Goal: Task Accomplishment & Management: Manage account settings

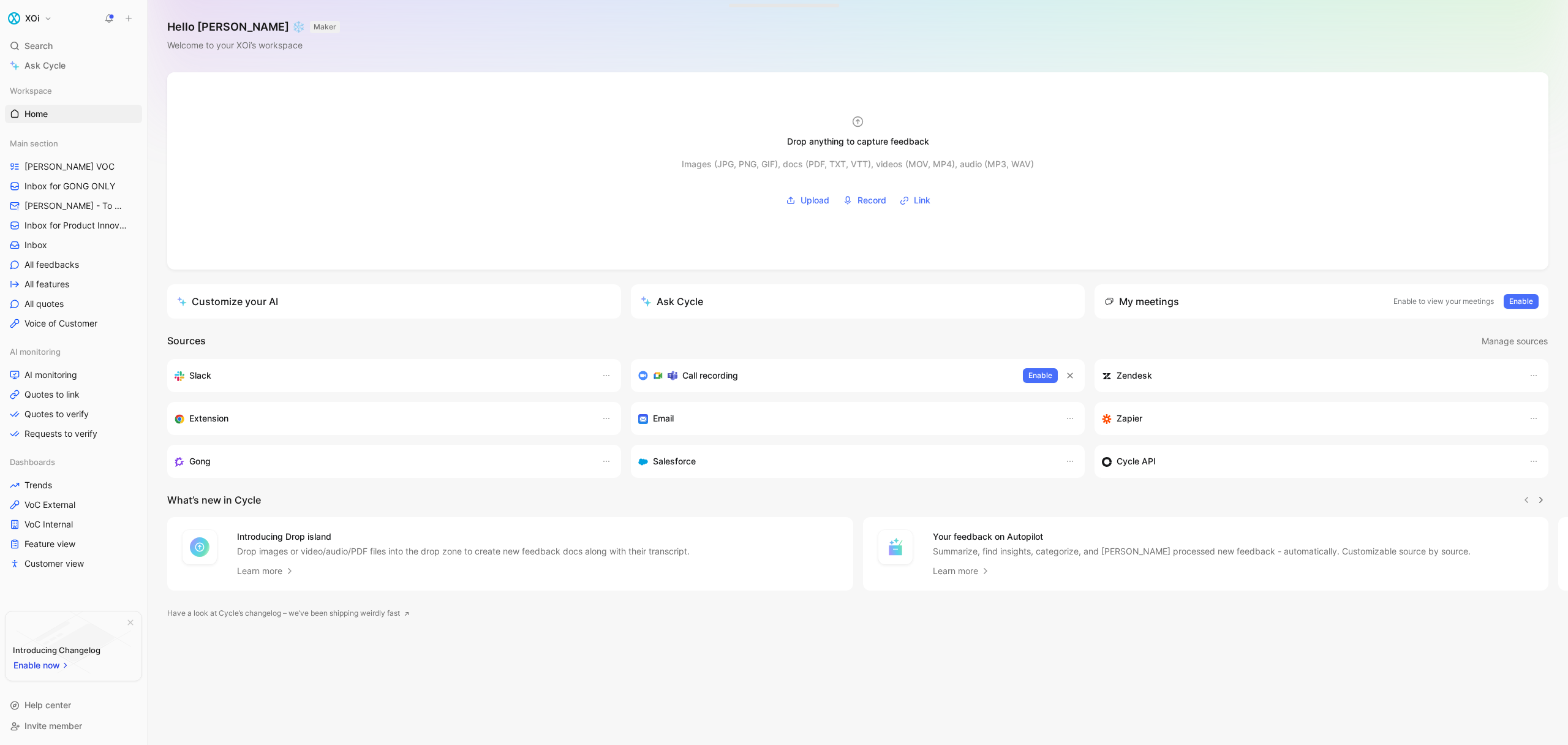
click at [45, 20] on button "XOi" at bounding box center [30, 18] width 50 height 17
click at [56, 74] on div "Account settings" at bounding box center [83, 79] width 151 height 20
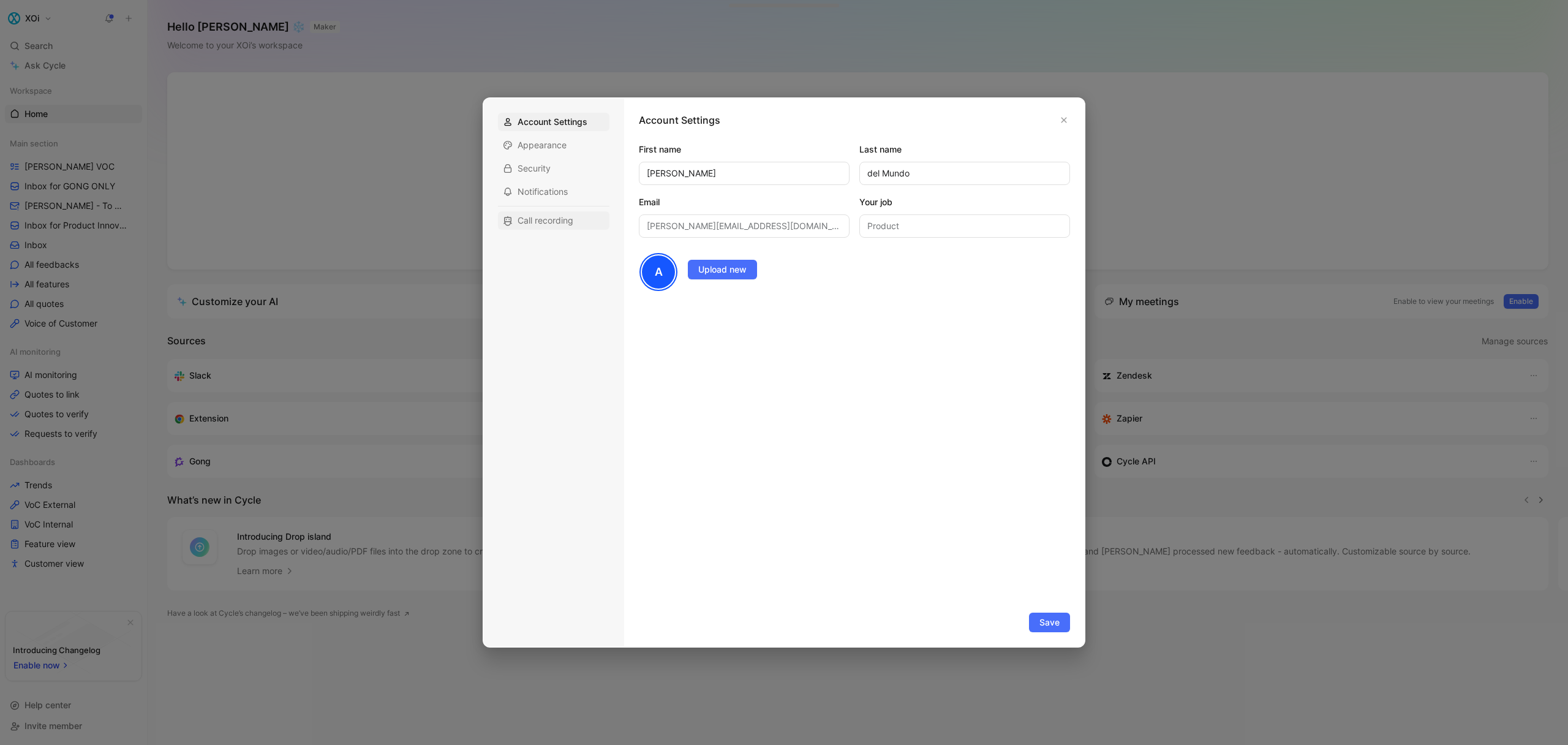
click at [546, 221] on span "Call recording" at bounding box center [546, 221] width 56 height 12
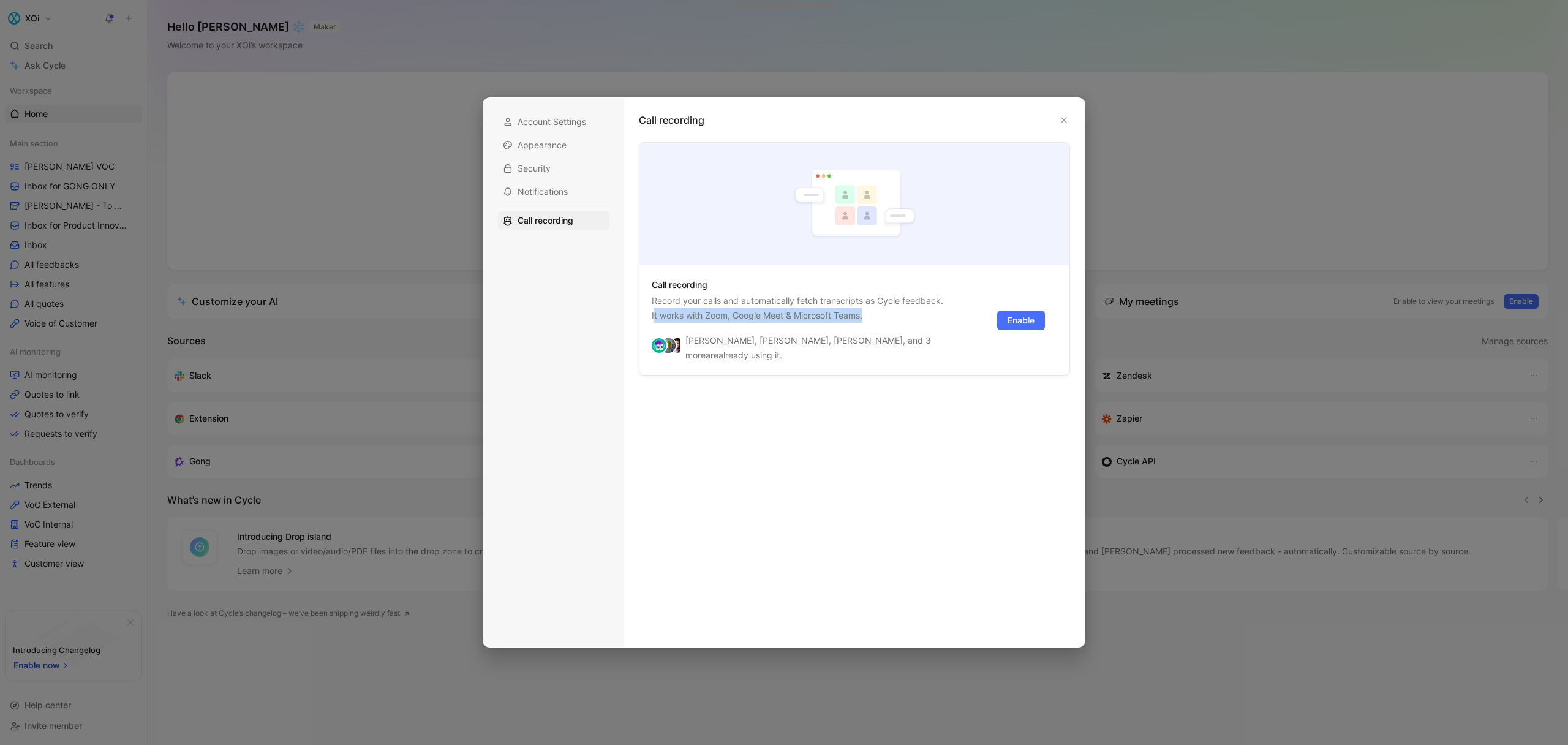
drag, startPoint x: 885, startPoint y: 317, endPoint x: 656, endPoint y: 306, distance: 229.3
click at [655, 308] on p "Record your calls and automatically fetch transcripts as Cycle feedback. It wor…" at bounding box center [816, 308] width 330 height 29
click at [656, 306] on p "Record your calls and automatically fetch transcripts as Cycle feedback. It wor…" at bounding box center [816, 308] width 330 height 29
drag, startPoint x: 656, startPoint y: 306, endPoint x: 827, endPoint y: 303, distance: 171.0
click at [815, 303] on p "Record your calls and automatically fetch transcripts as Cycle feedback. It wor…" at bounding box center [816, 308] width 330 height 29
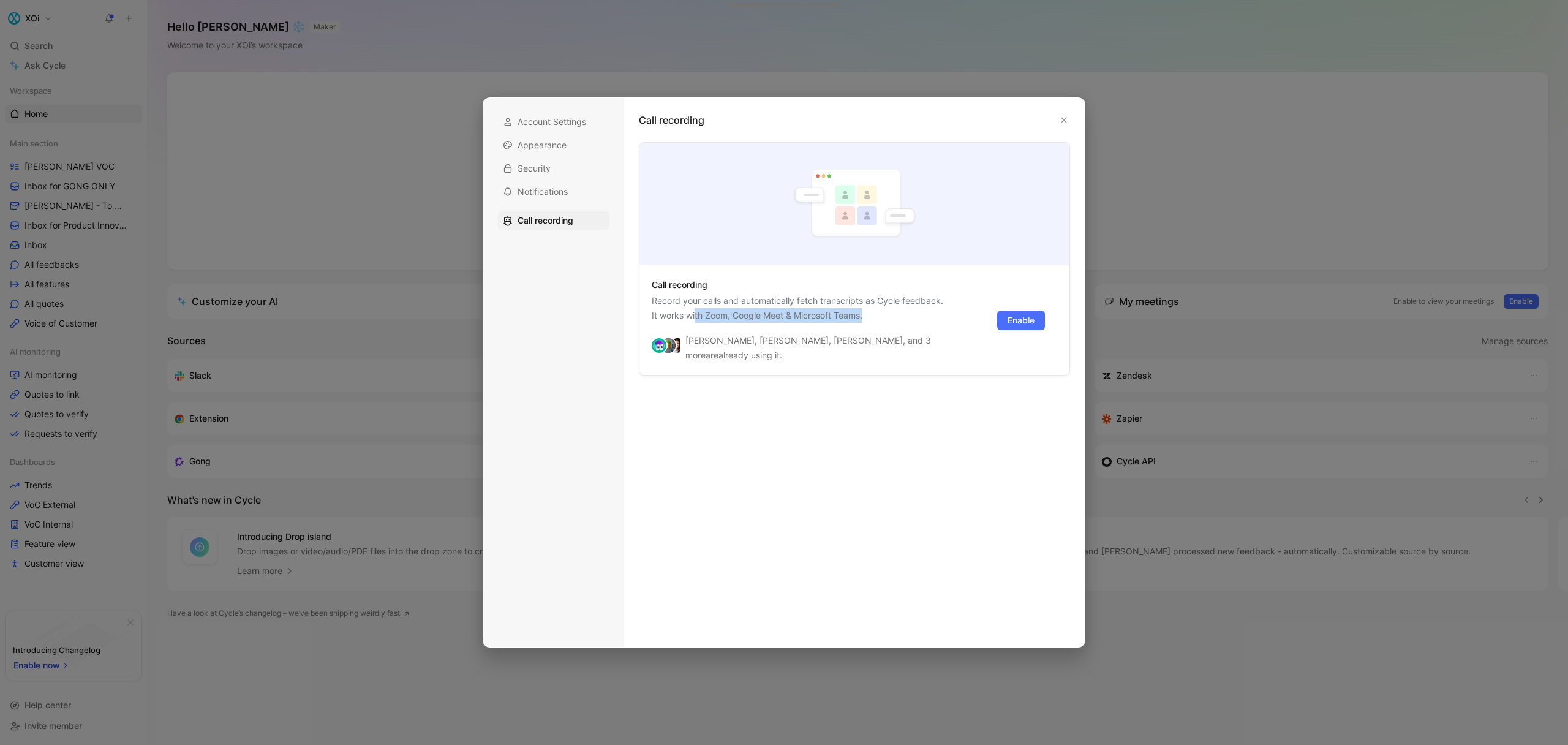
drag, startPoint x: 910, startPoint y: 310, endPoint x: 696, endPoint y: 311, distance: 214.0
click at [696, 311] on p "Record your calls and automatically fetch transcripts as Cycle feedback. It wor…" at bounding box center [816, 308] width 330 height 29
click at [695, 311] on p "Record your calls and automatically fetch transcripts as Cycle feedback. It wor…" at bounding box center [816, 308] width 330 height 29
drag, startPoint x: 654, startPoint y: 301, endPoint x: 786, endPoint y: 311, distance: 132.4
click at [787, 311] on p "Record your calls and automatically fetch transcripts as Cycle feedback. It wor…" at bounding box center [816, 308] width 330 height 29
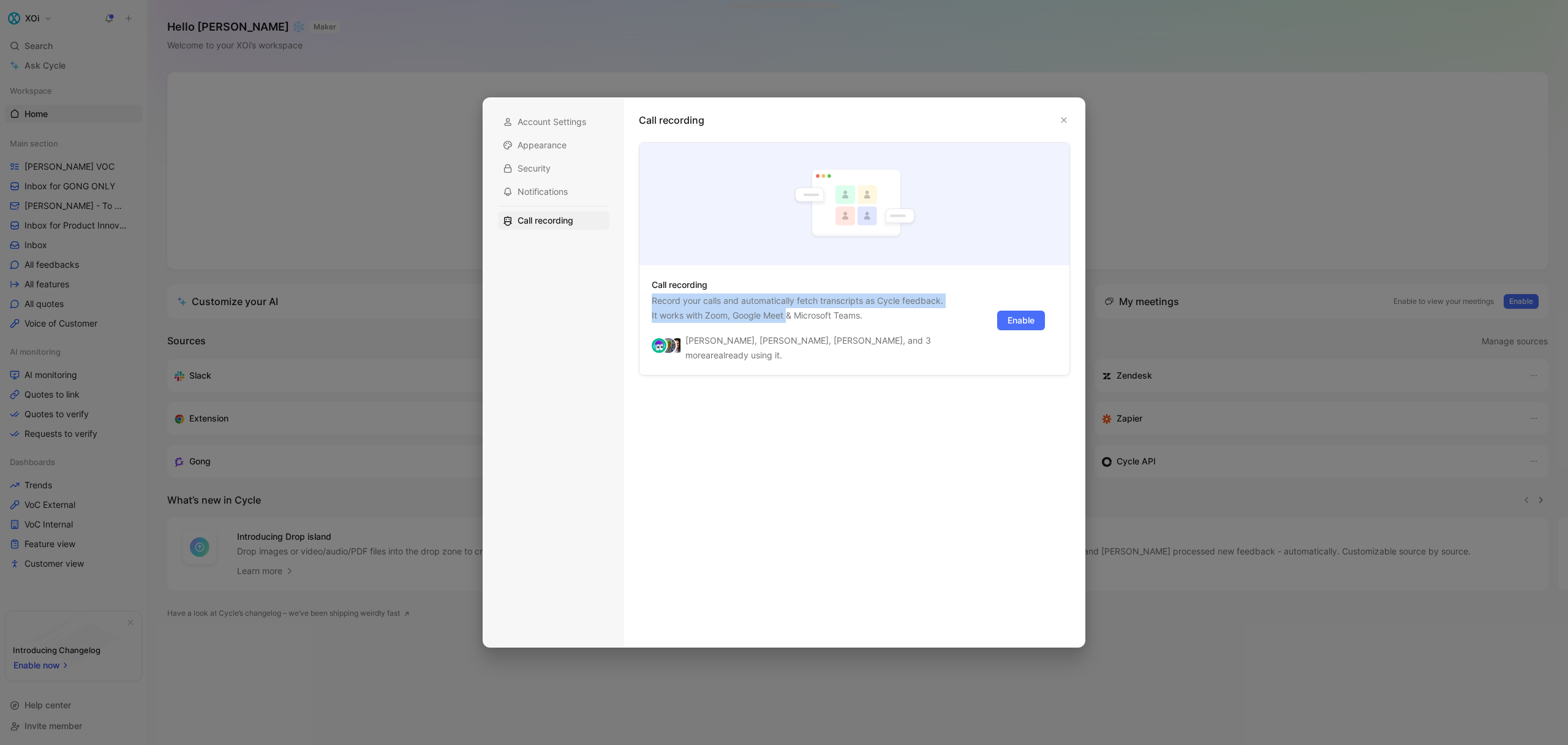
click at [785, 311] on p "Record your calls and automatically fetch transcripts as Cycle feedback. It wor…" at bounding box center [816, 308] width 330 height 29
click at [1030, 317] on span "Enable" at bounding box center [1021, 321] width 27 height 15
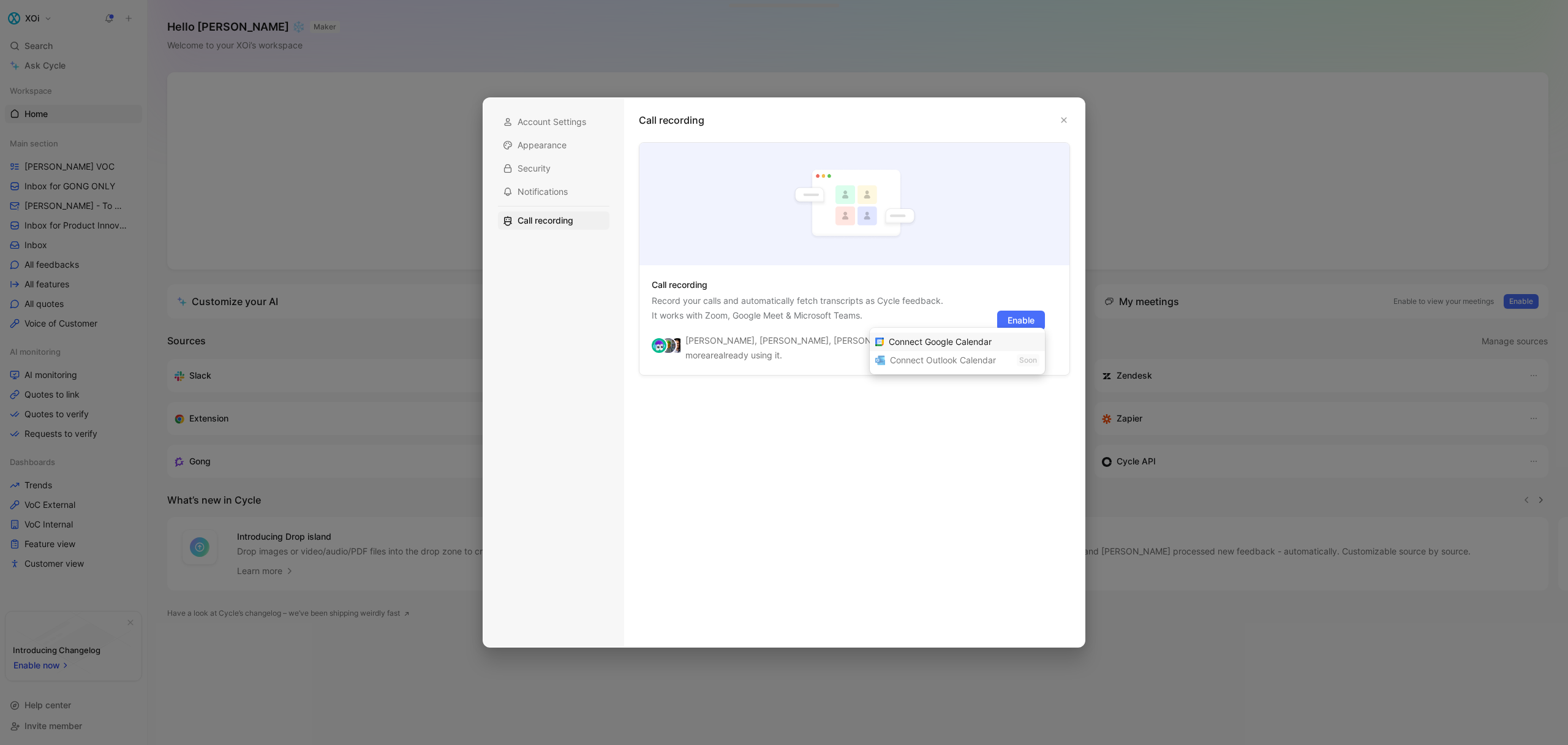
click at [935, 342] on span "Connect Google Calendar" at bounding box center [940, 342] width 103 height 10
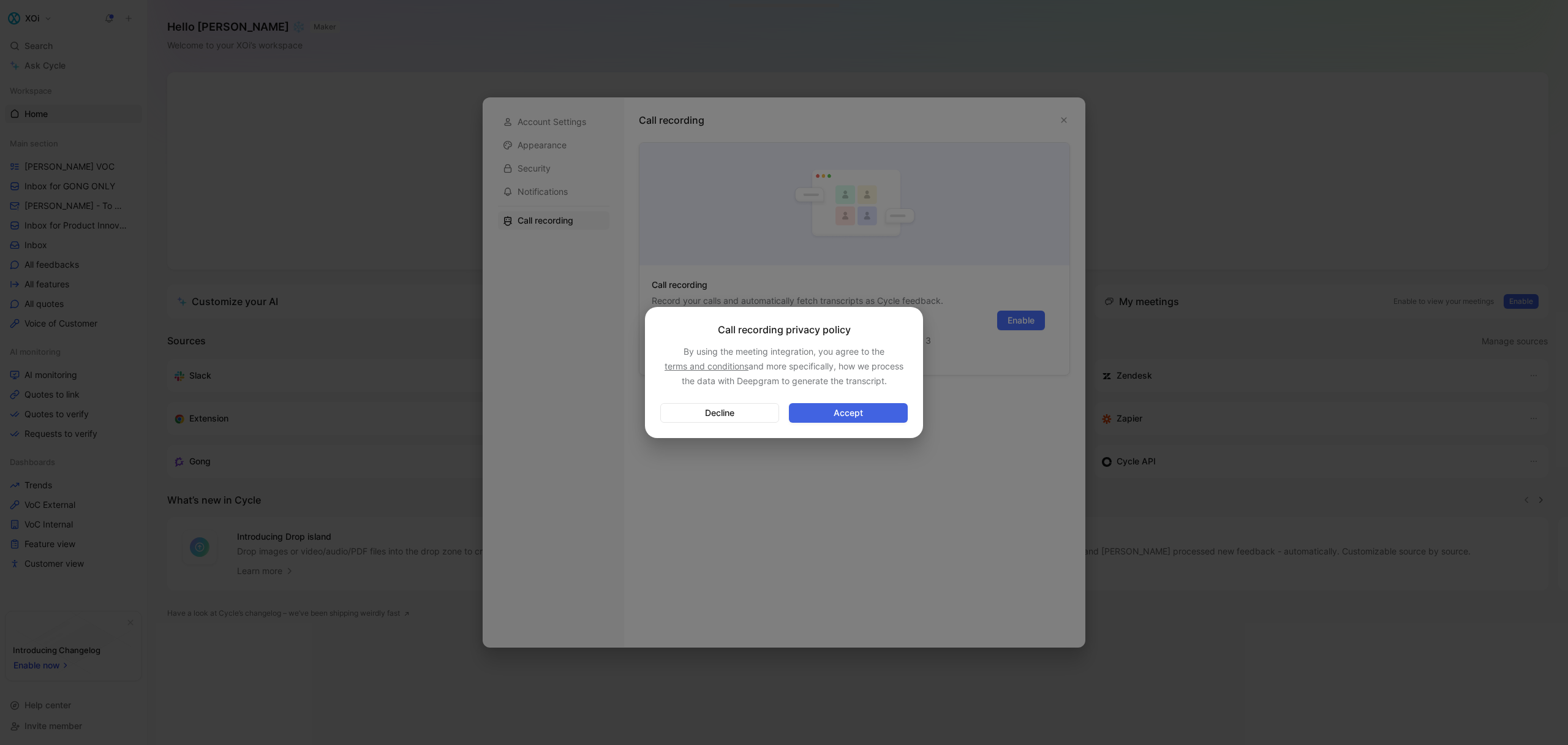
click at [852, 410] on span "Accept" at bounding box center [848, 412] width 98 height 15
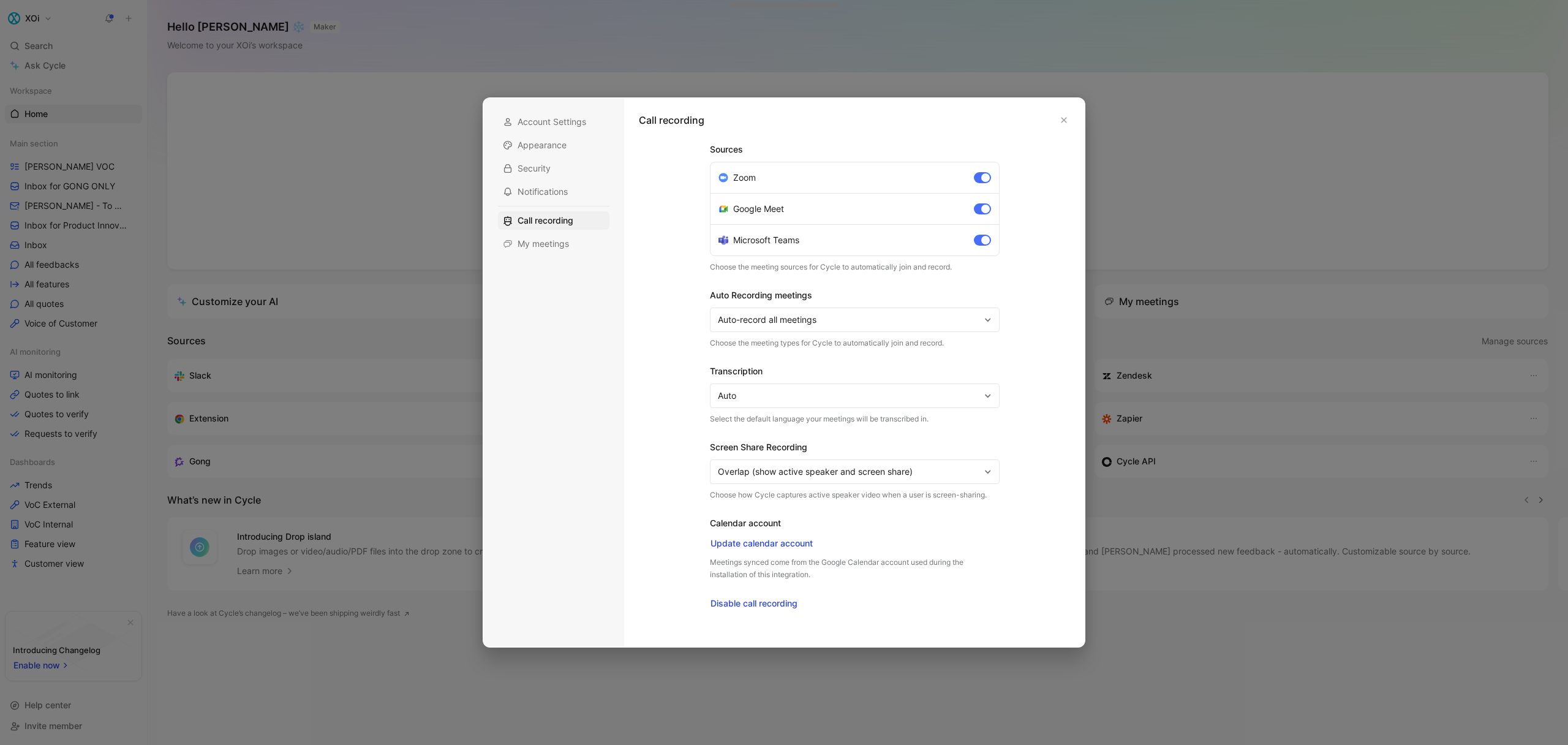
click at [796, 320] on span "Auto-record all meetings" at bounding box center [848, 320] width 262 height 15
click at [799, 368] on span "Auto-record all meetings with external participants" at bounding box center [816, 367] width 203 height 10
click at [816, 394] on span "Auto" at bounding box center [848, 395] width 262 height 15
click at [816, 395] on span "Auto" at bounding box center [848, 395] width 262 height 15
click at [1065, 118] on icon "button" at bounding box center [1065, 121] width 6 height 6
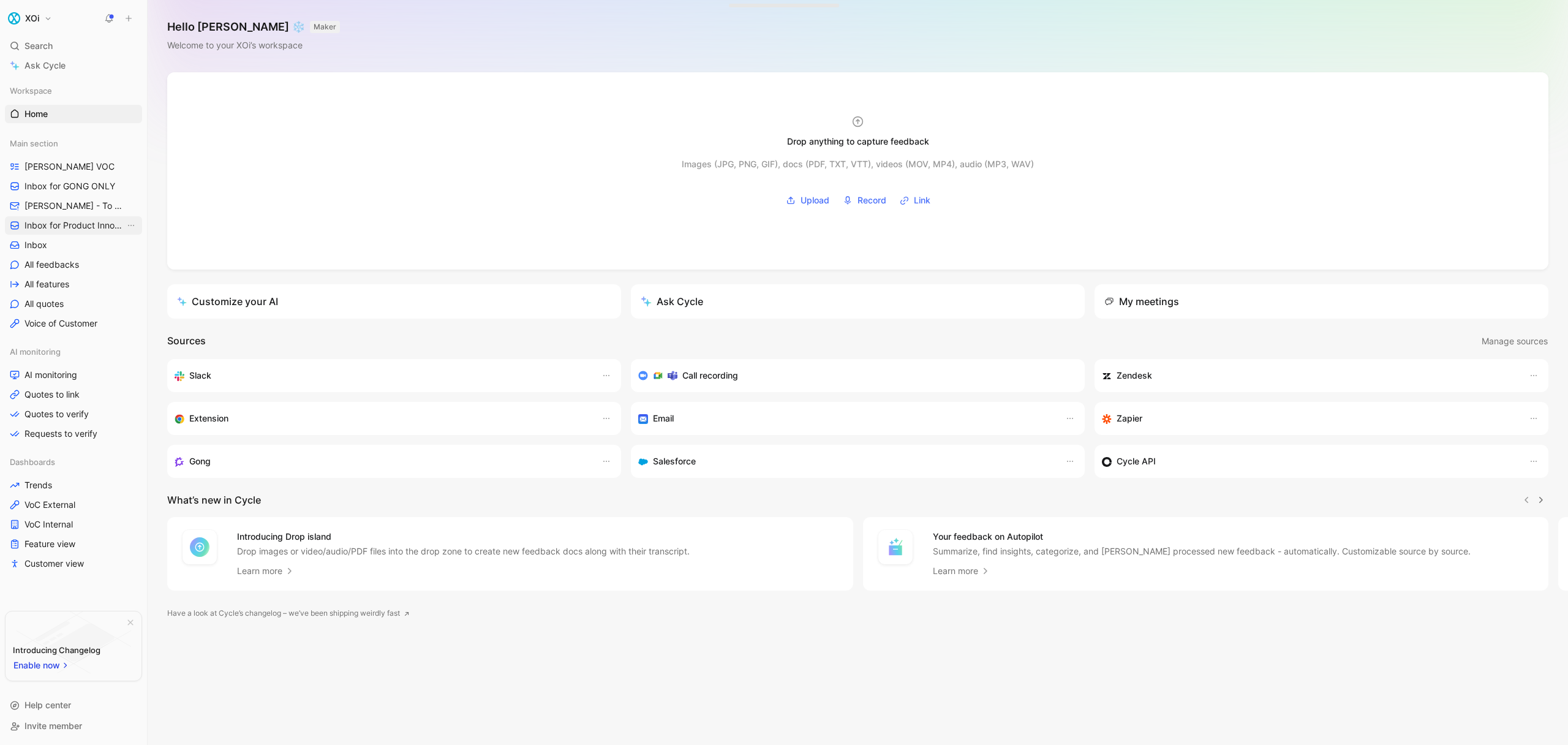
click at [56, 226] on span "Inbox for Product Innovation Product Area" at bounding box center [75, 226] width 101 height 12
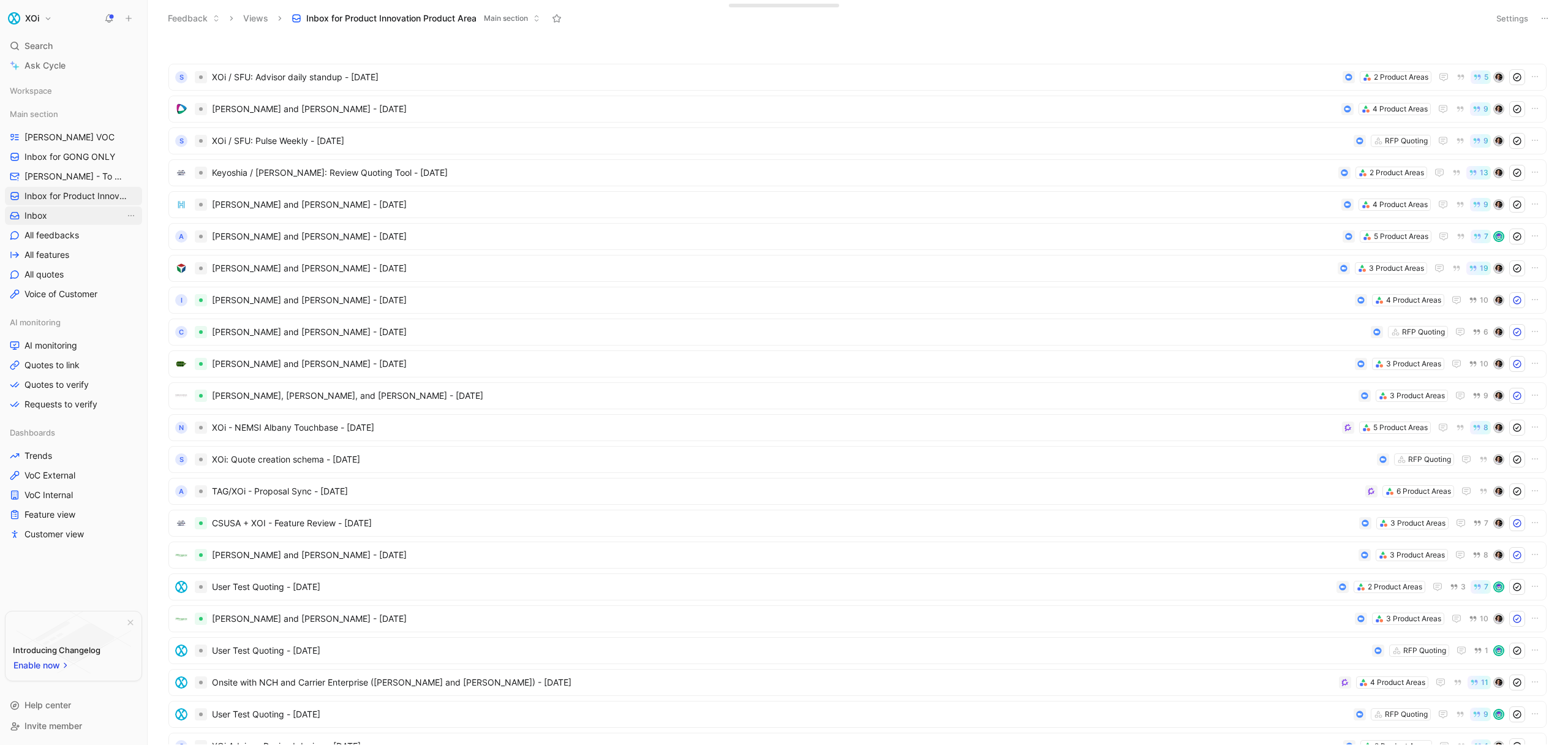
click at [41, 216] on span "Inbox" at bounding box center [36, 216] width 23 height 12
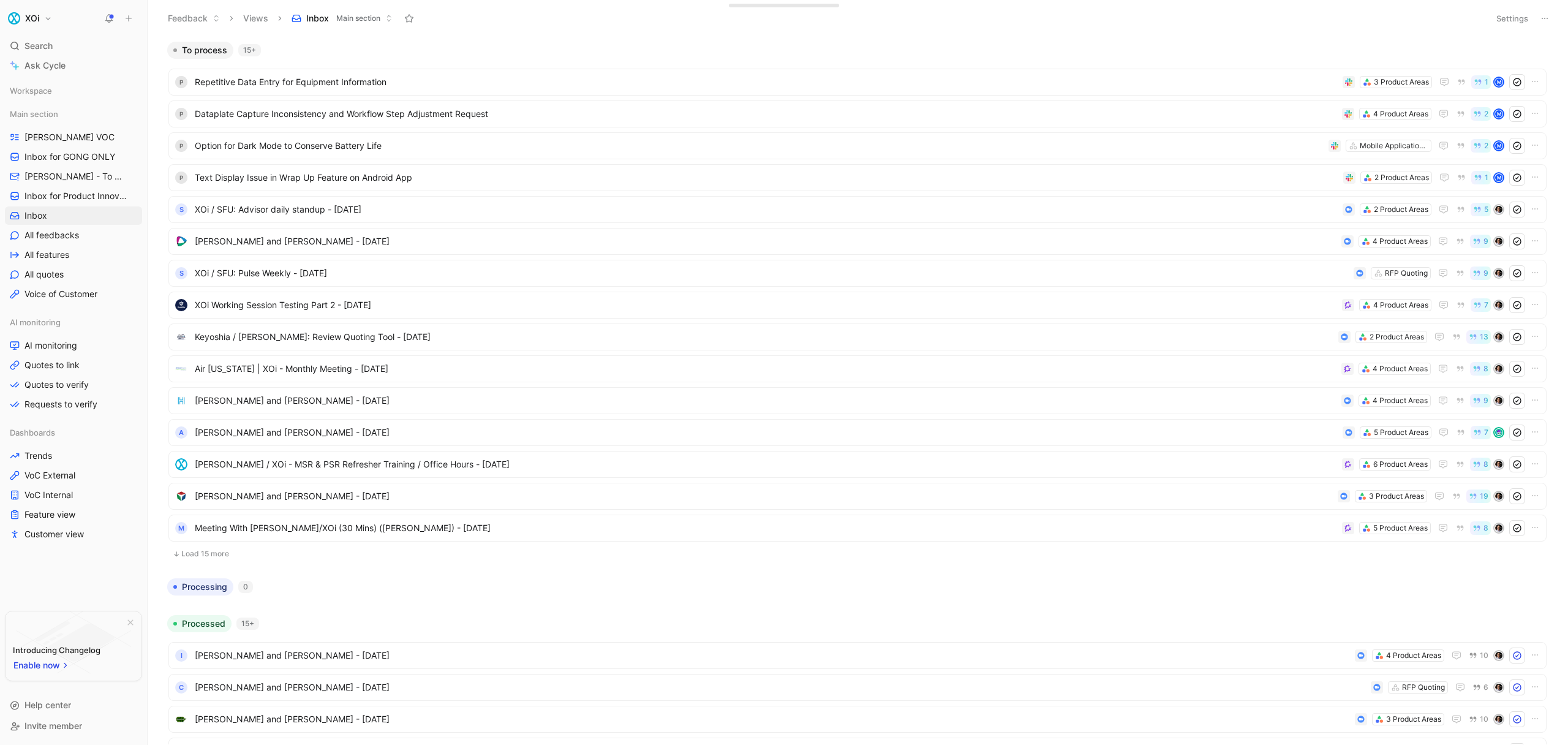
click at [1511, 20] on button "Settings" at bounding box center [1512, 18] width 43 height 17
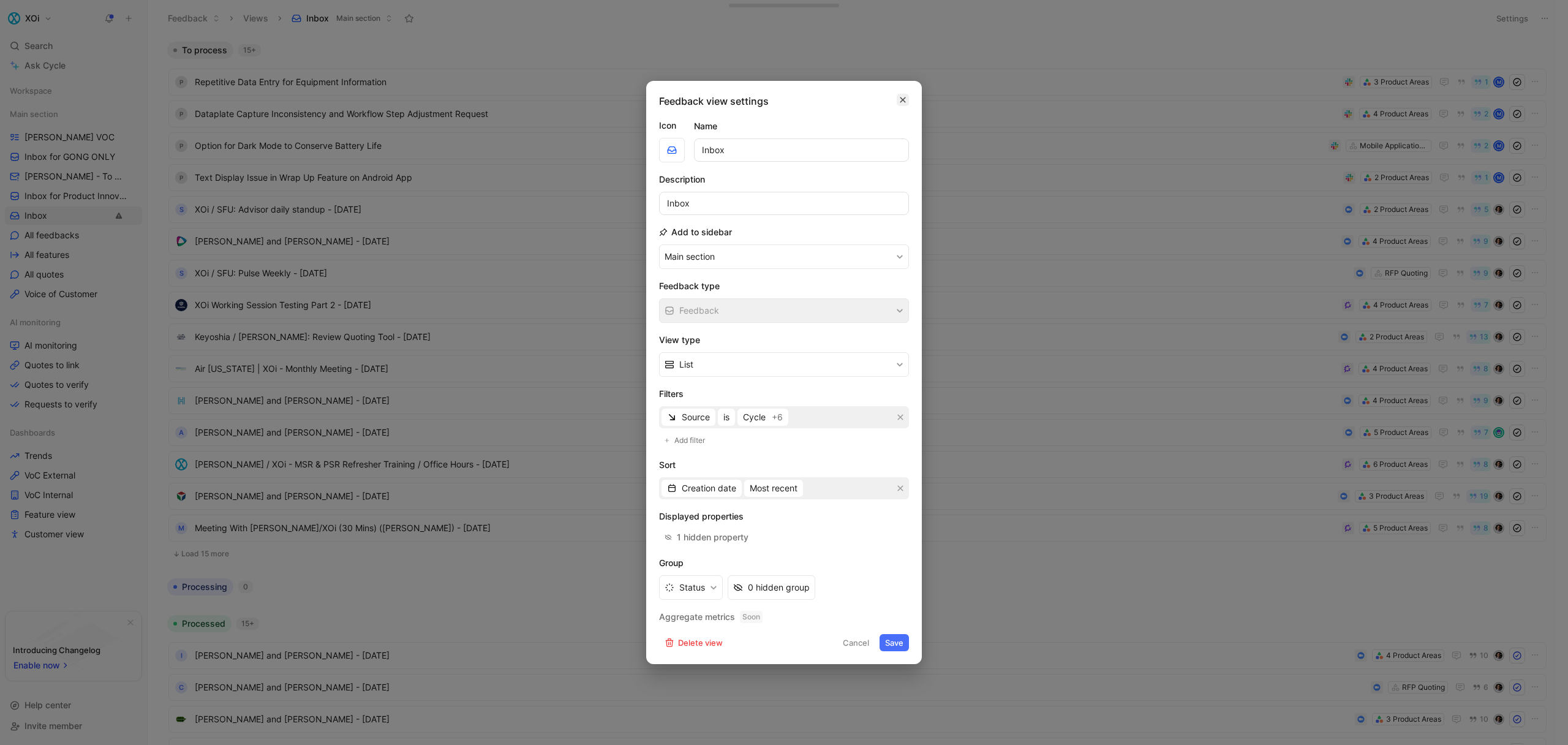
click at [904, 101] on icon "button" at bounding box center [903, 101] width 6 height 6
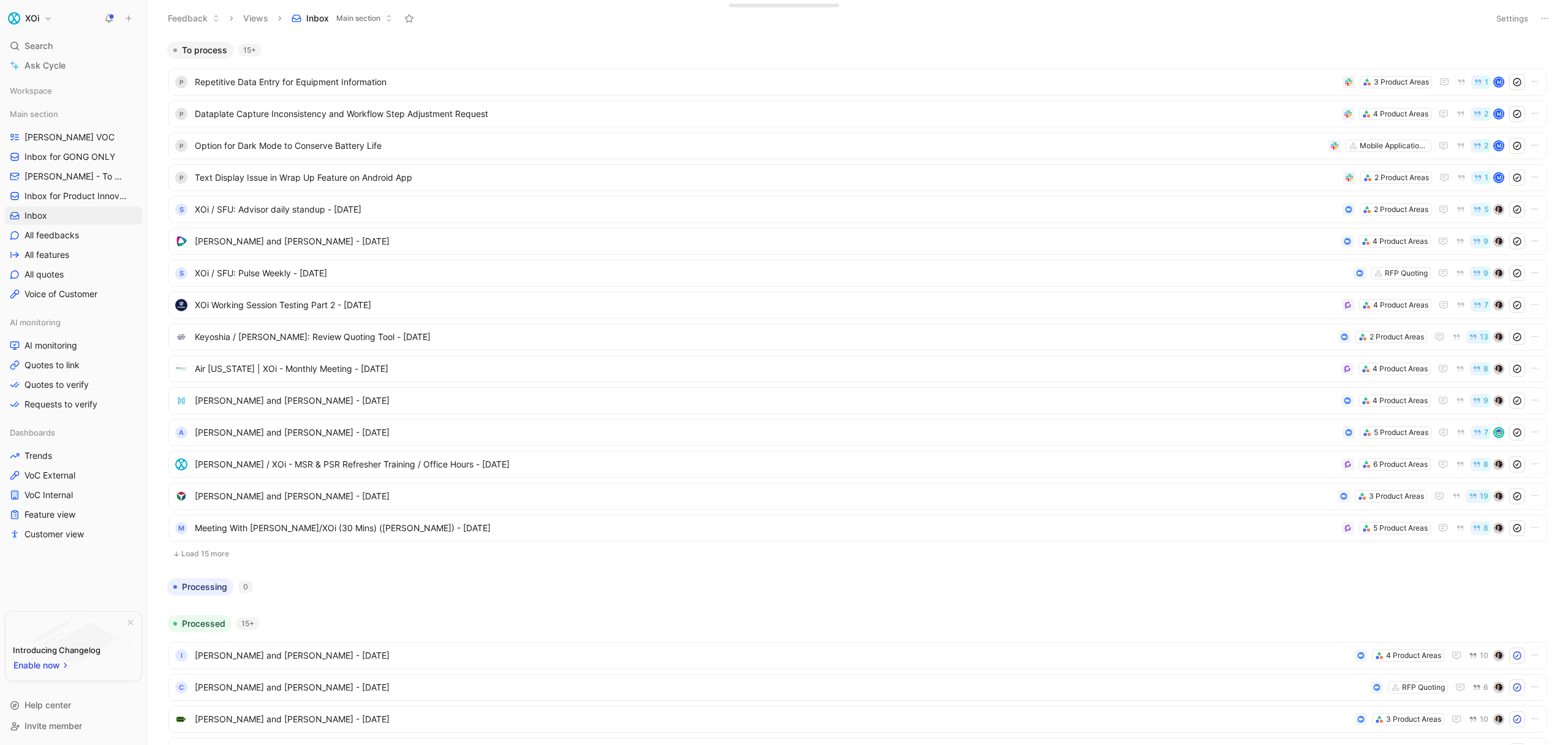
click at [110, 20] on use at bounding box center [110, 18] width 9 height 9
click at [25, 20] on h1 "XOi" at bounding box center [32, 18] width 14 height 11
click at [71, 78] on div "Account settings" at bounding box center [83, 79] width 151 height 20
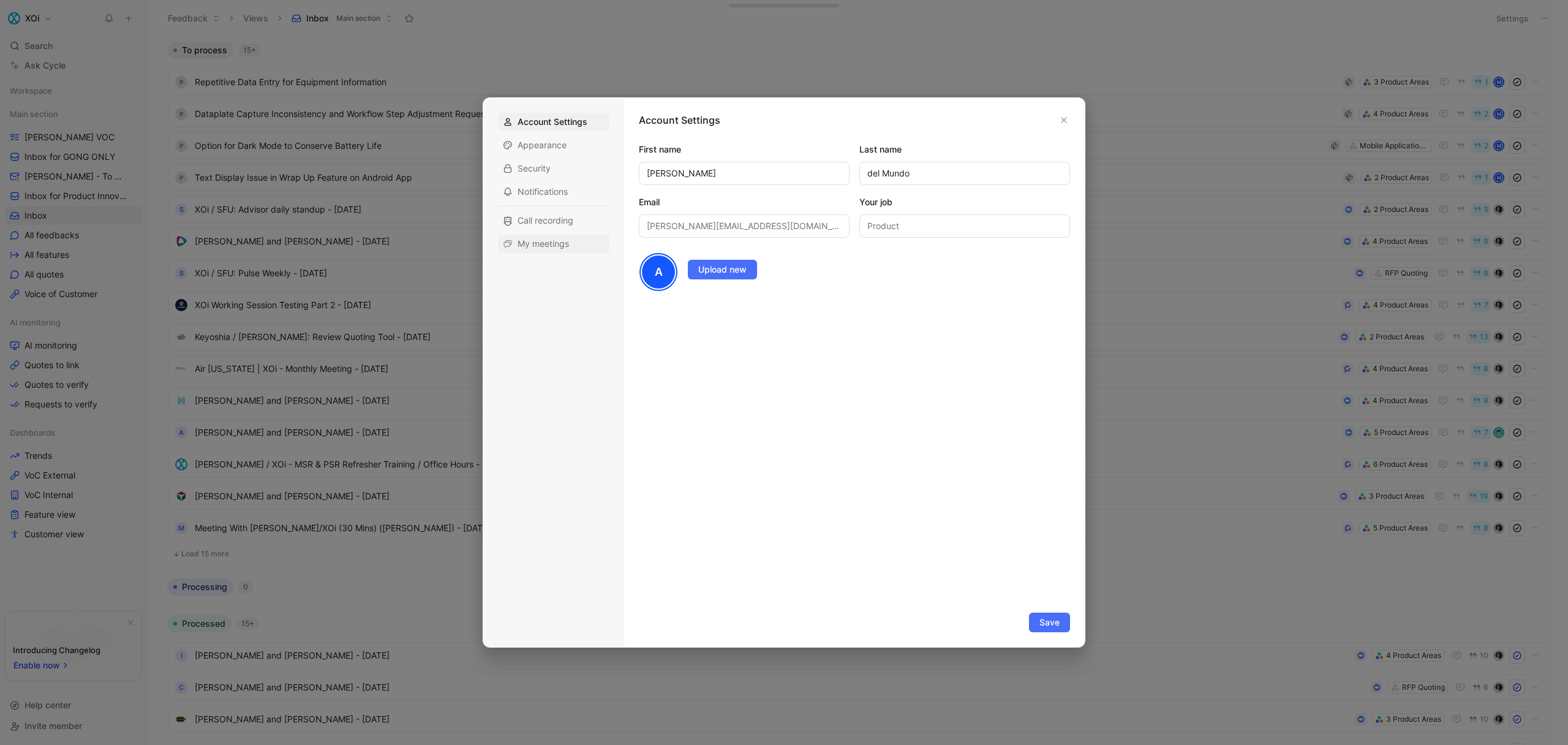
click at [545, 247] on span "My meetings" at bounding box center [544, 244] width 52 height 12
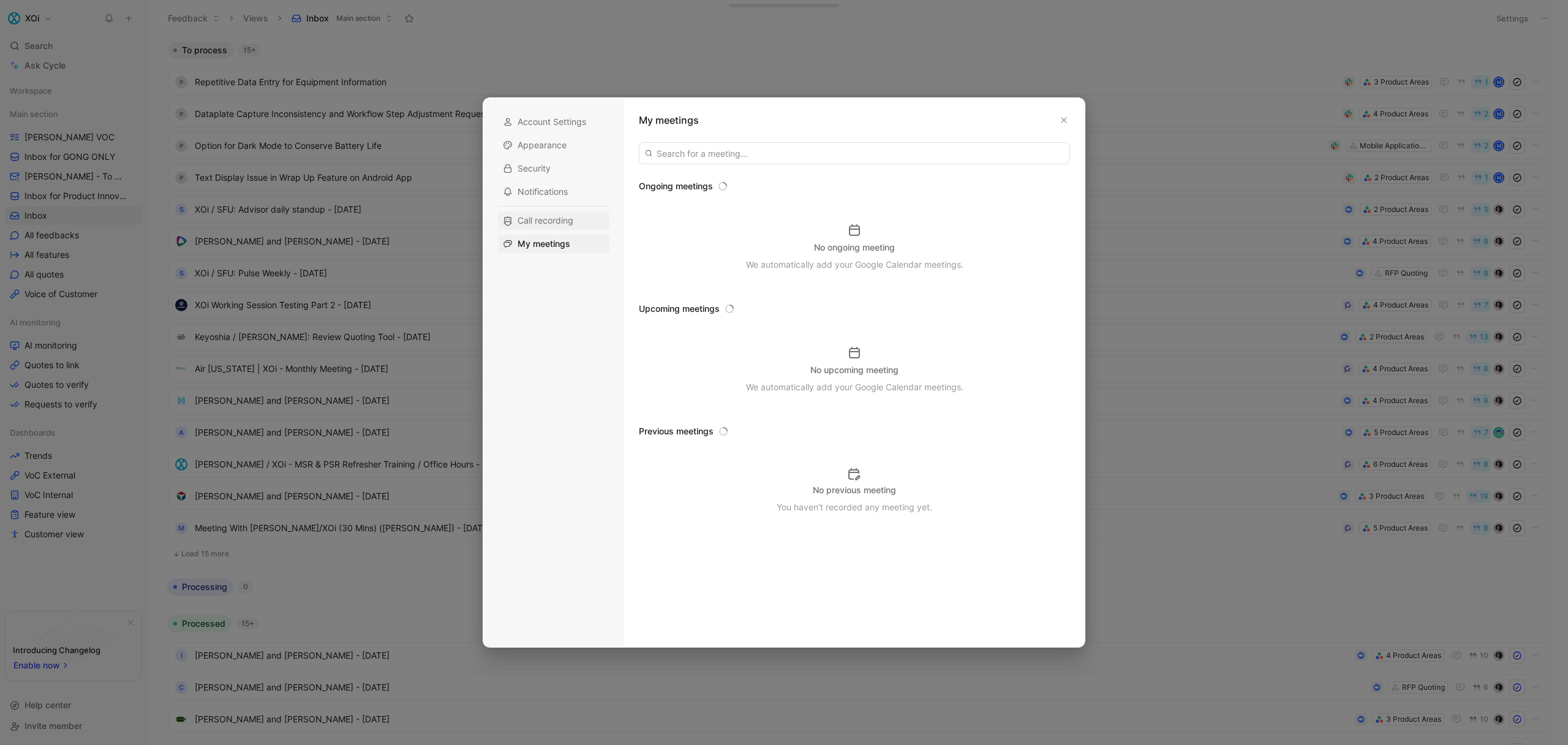
click at [548, 229] on div "Call recording" at bounding box center [554, 221] width 112 height 18
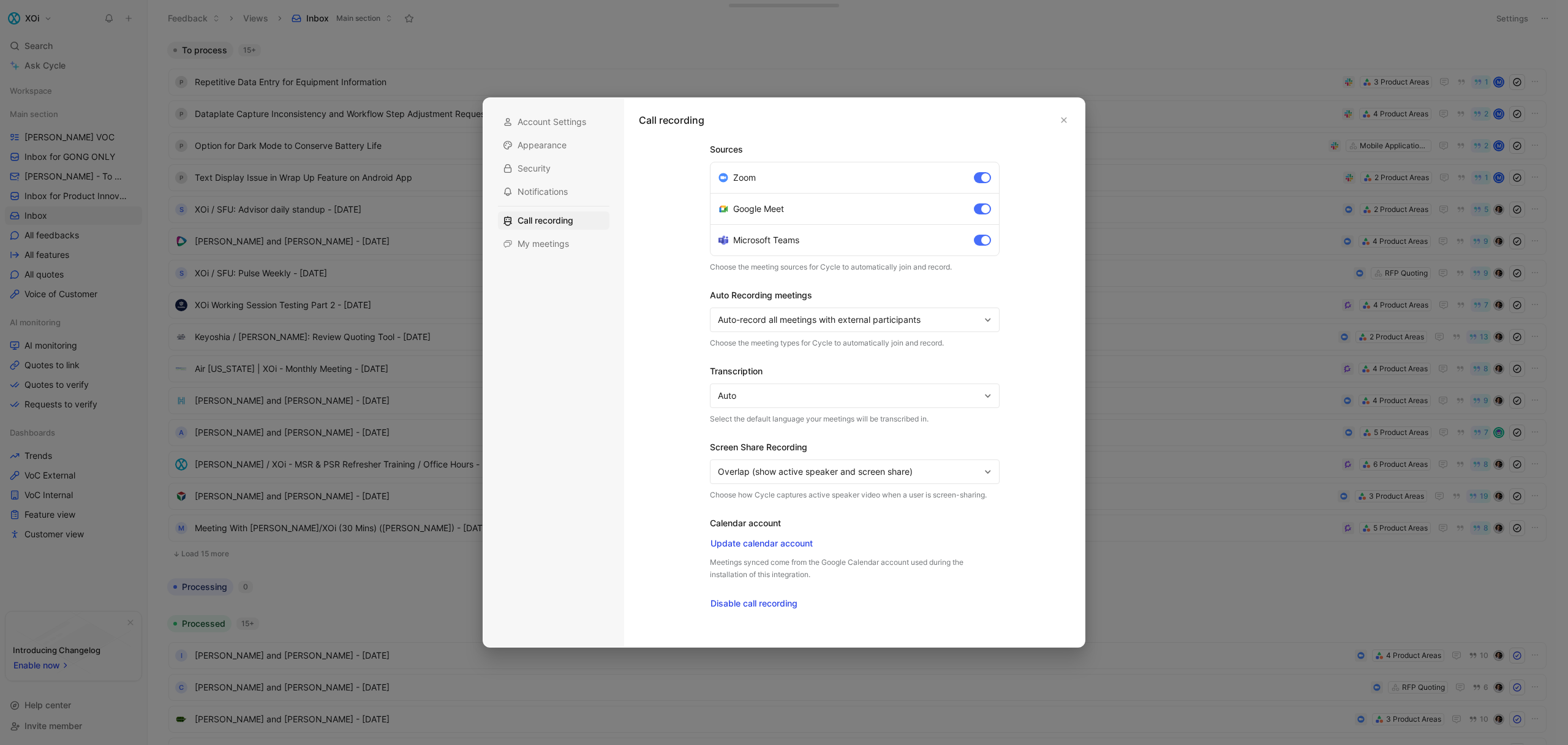
click at [807, 317] on span "Auto-record all meetings with external participants" at bounding box center [848, 320] width 262 height 15
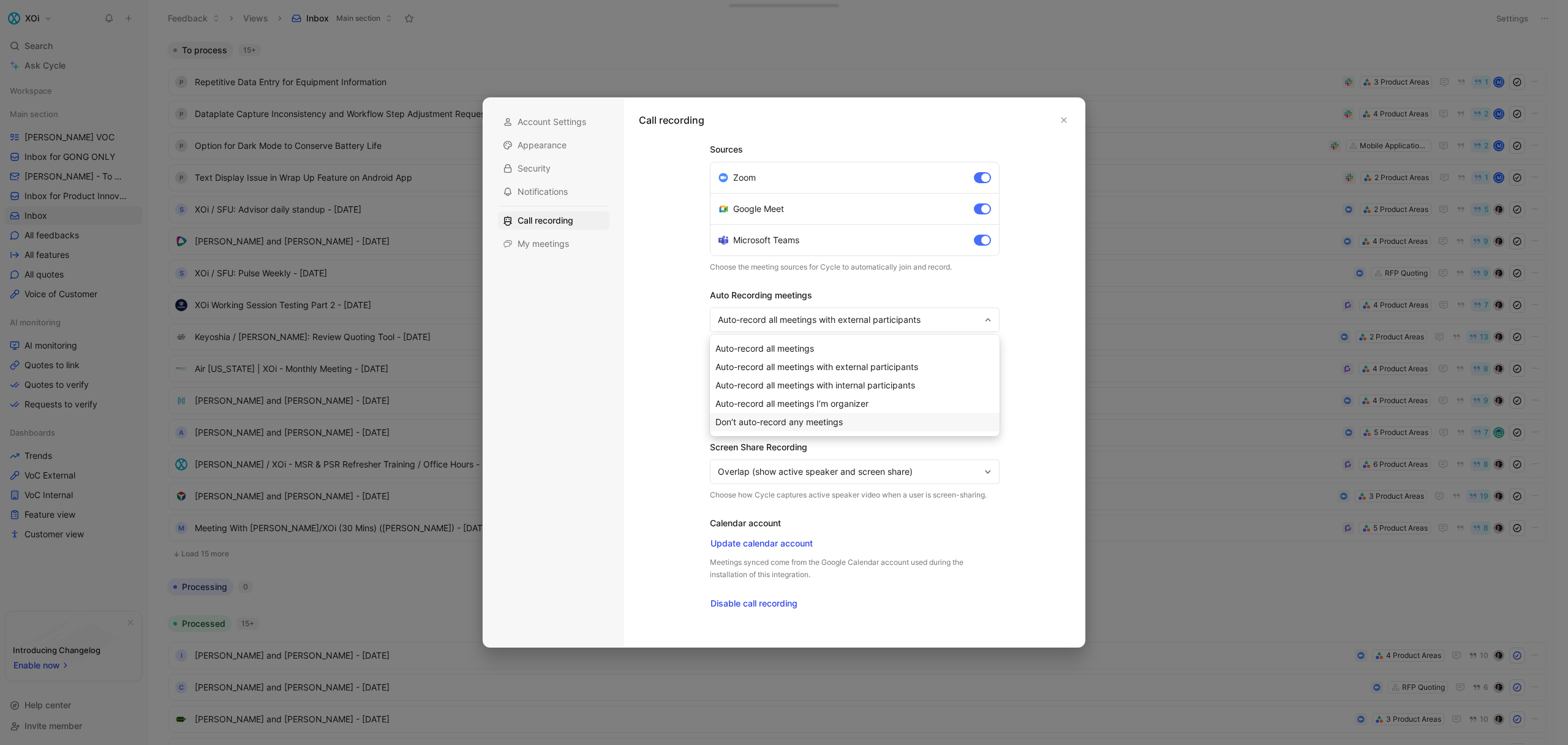
click at [780, 421] on span "Don’t auto-record any meetings" at bounding box center [780, 421] width 128 height 10
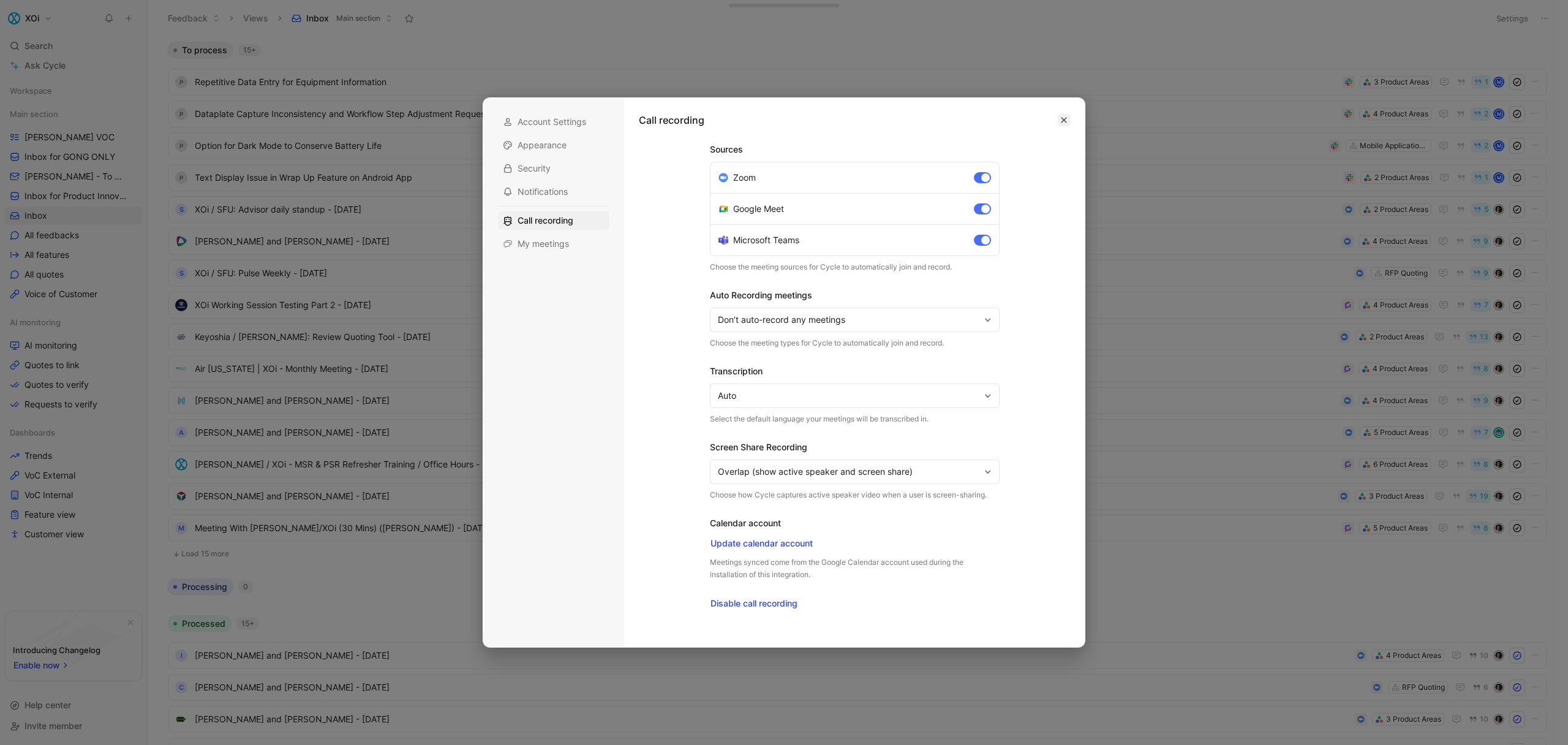
click at [1061, 120] on icon "button" at bounding box center [1064, 120] width 7 height 7
